Goal: Task Accomplishment & Management: Use online tool/utility

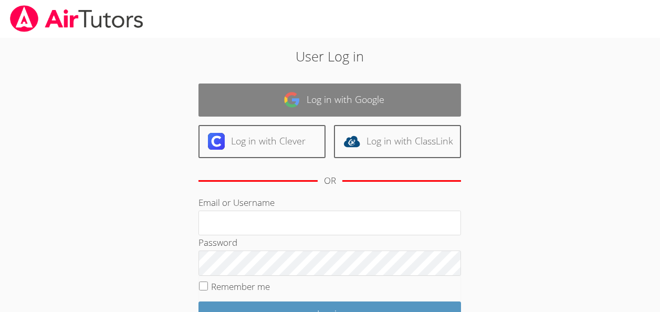
click at [336, 108] on link "Log in with Google" at bounding box center [330, 100] width 263 height 33
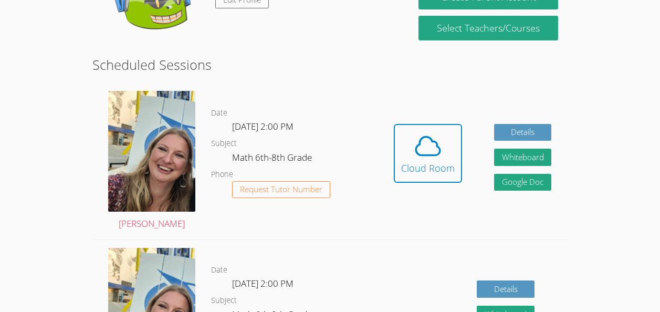
scroll to position [245, 0]
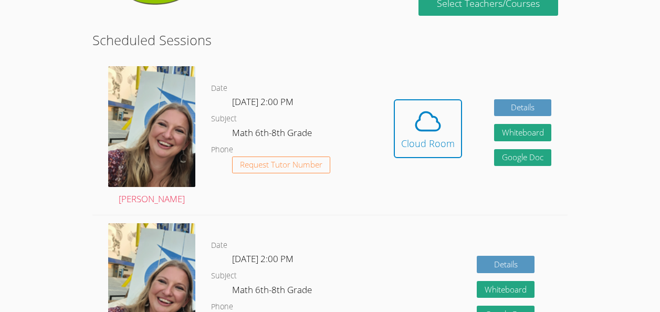
click at [172, 33] on h2 "Scheduled Sessions" at bounding box center [329, 40] width 475 height 20
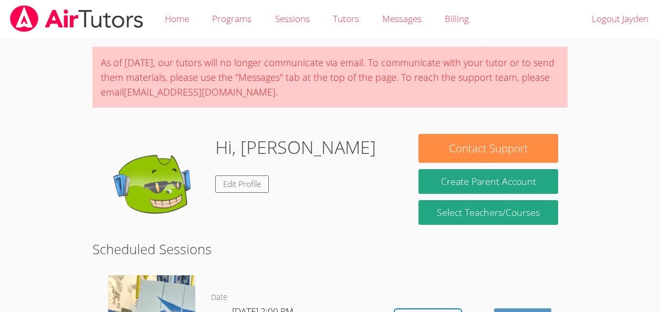
scroll to position [203, 0]
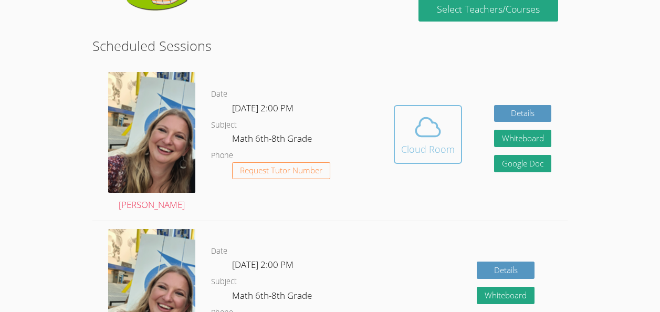
click at [431, 149] on div "Cloud Room" at bounding box center [428, 149] width 54 height 15
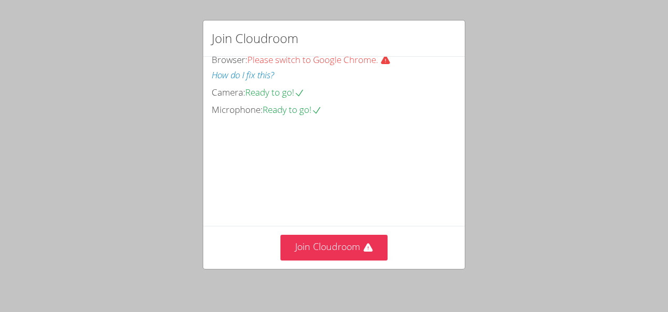
scroll to position [76, 0]
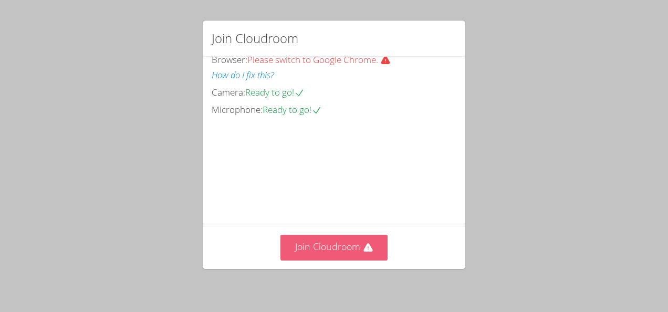
click at [306, 244] on button "Join Cloudroom" at bounding box center [334, 248] width 108 height 26
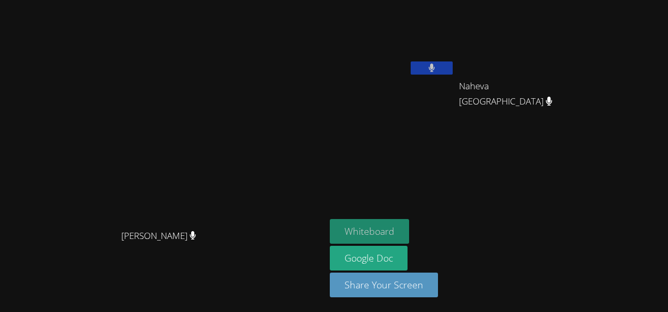
click at [409, 232] on button "Whiteboard" at bounding box center [369, 231] width 79 height 25
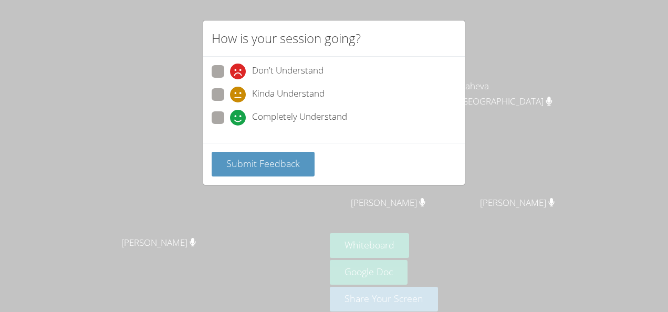
click at [230, 102] on span at bounding box center [230, 102] width 0 height 0
click at [230, 96] on input "Kinda Understand" at bounding box center [234, 92] width 9 height 9
radio input "true"
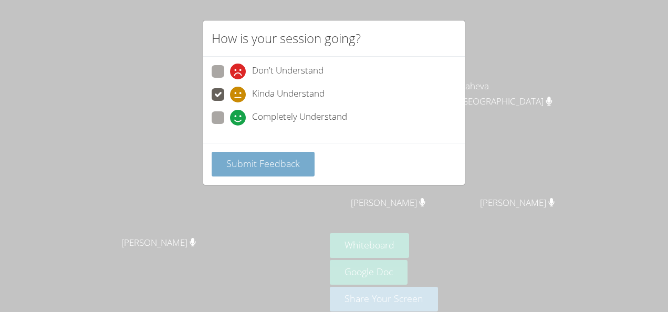
click at [257, 162] on span "Submit Feedback" at bounding box center [263, 163] width 74 height 13
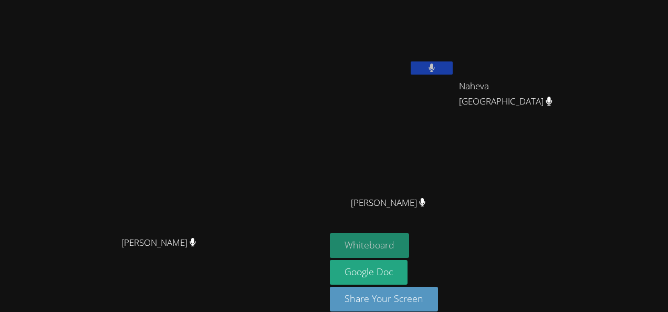
click at [409, 238] on button "Whiteboard" at bounding box center [369, 245] width 79 height 25
